Goal: Information Seeking & Learning: Learn about a topic

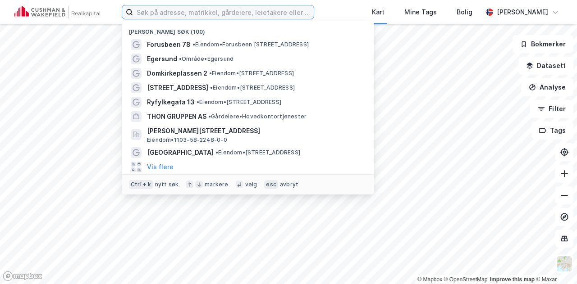
click at [196, 13] on input at bounding box center [223, 12] width 181 height 14
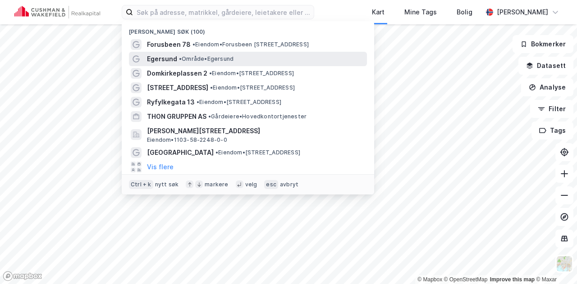
click at [193, 63] on div "Egersund • Område • [GEOGRAPHIC_DATA]" at bounding box center [256, 59] width 218 height 11
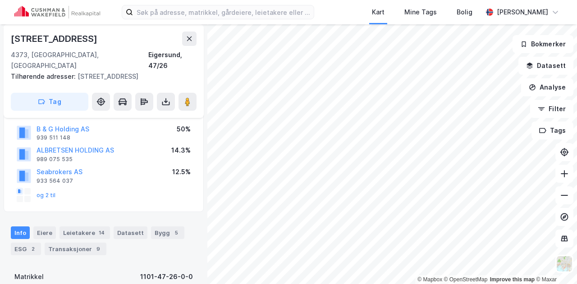
scroll to position [90, 0]
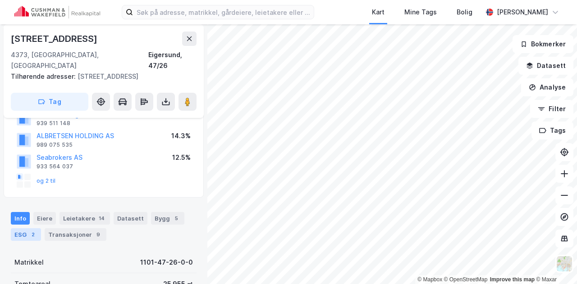
click at [29, 234] on div "2" at bounding box center [32, 234] width 9 height 9
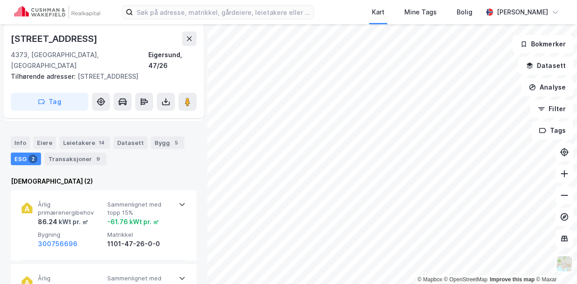
scroll to position [180, 0]
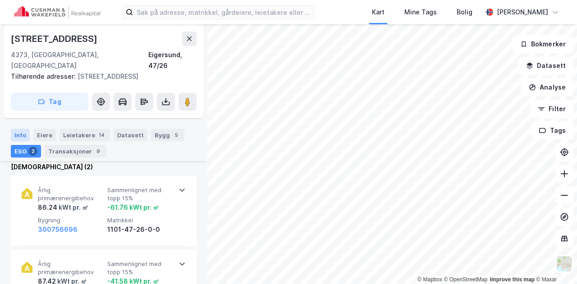
click at [19, 133] on div "Info" at bounding box center [20, 135] width 19 height 13
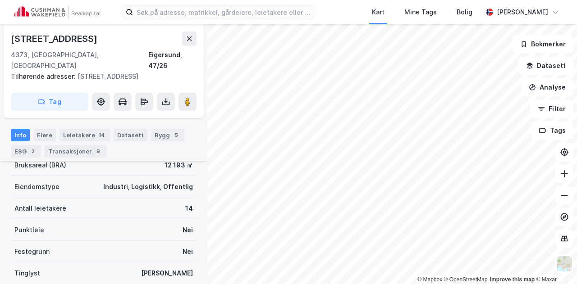
scroll to position [299, 0]
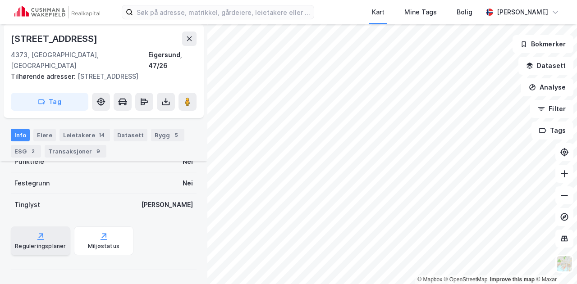
click at [54, 239] on div "Reguleringsplaner" at bounding box center [40, 241] width 59 height 29
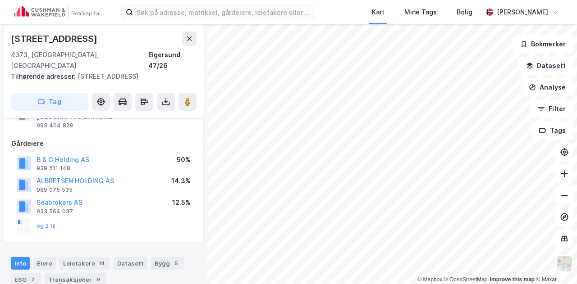
scroll to position [0, 0]
